Goal: Task Accomplishment & Management: Use online tool/utility

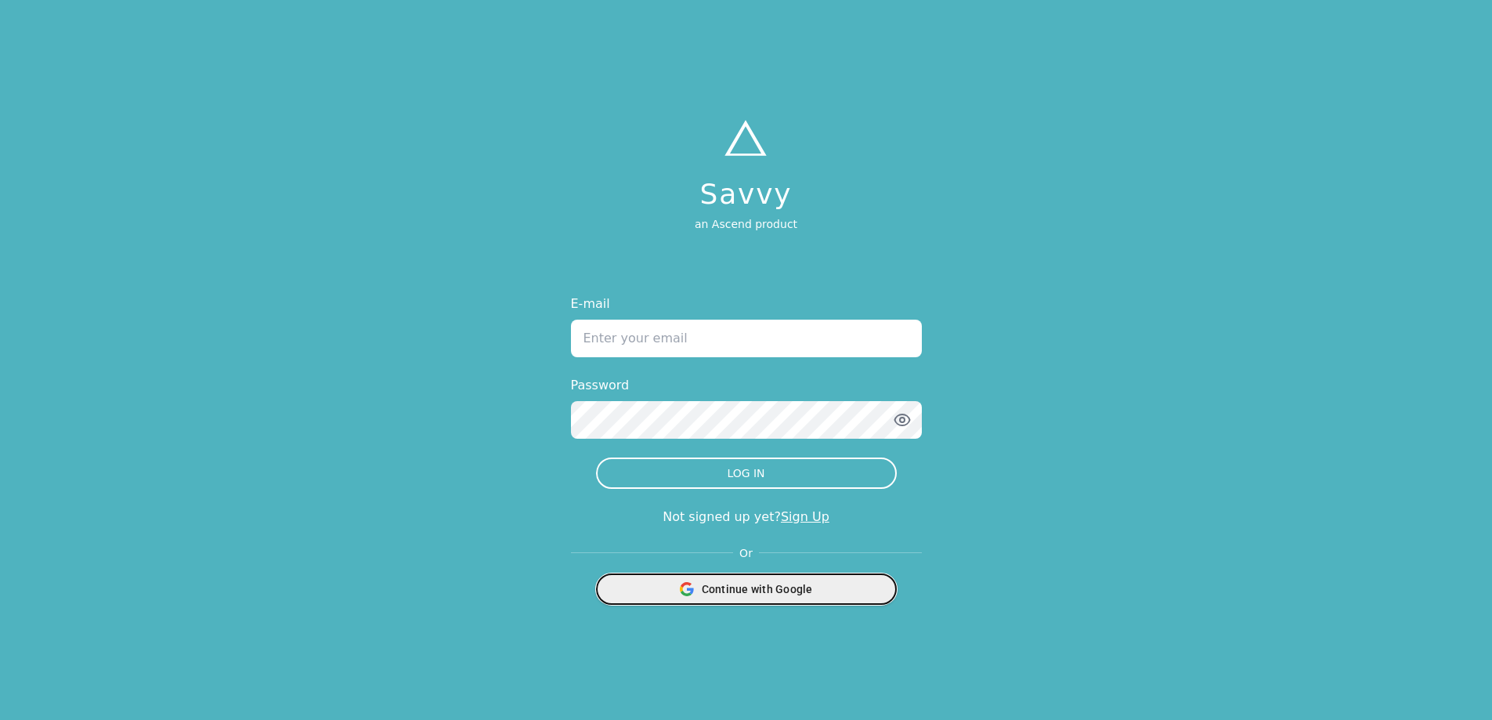
click at [754, 592] on span "Continue with Google" at bounding box center [757, 589] width 111 height 16
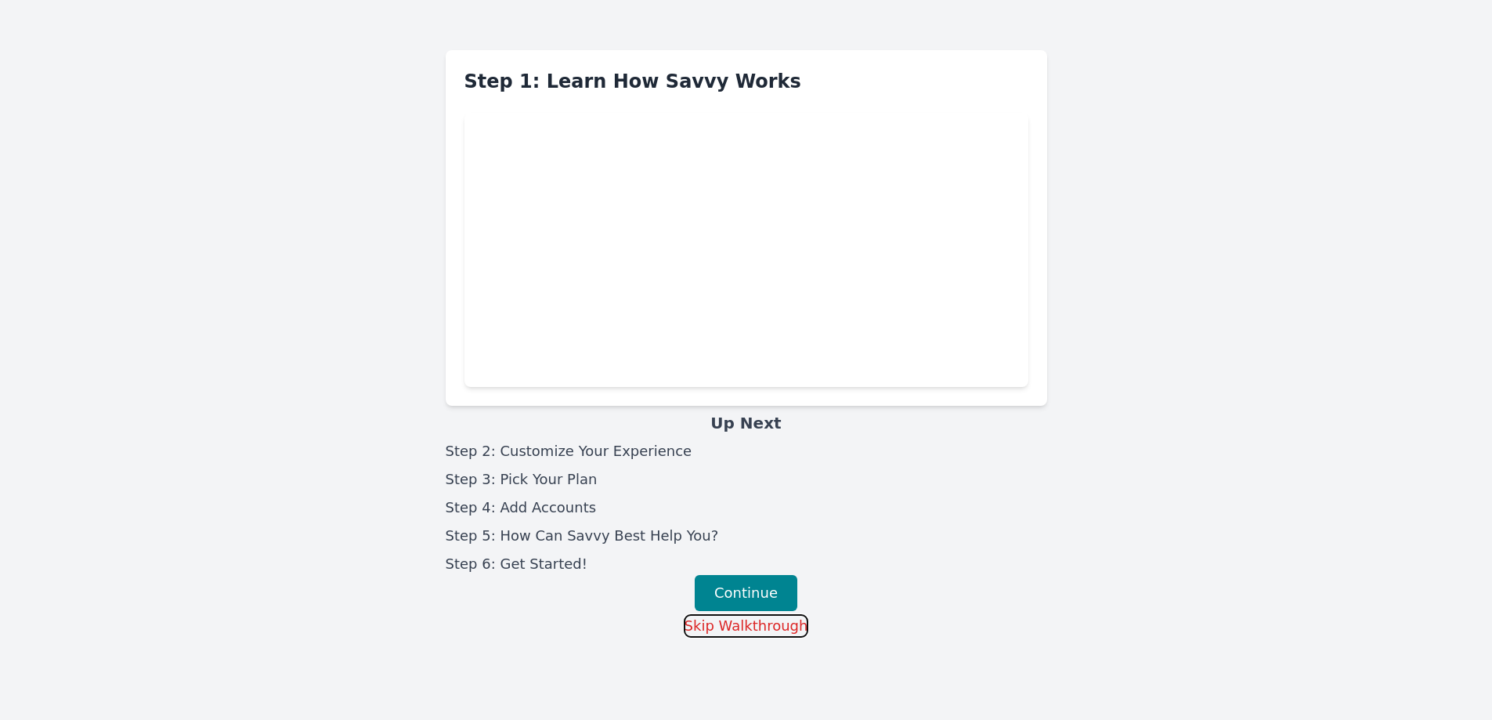
click at [732, 631] on button "Skip Walkthrough" at bounding box center [746, 626] width 125 height 24
